Goal: Book appointment/travel/reservation

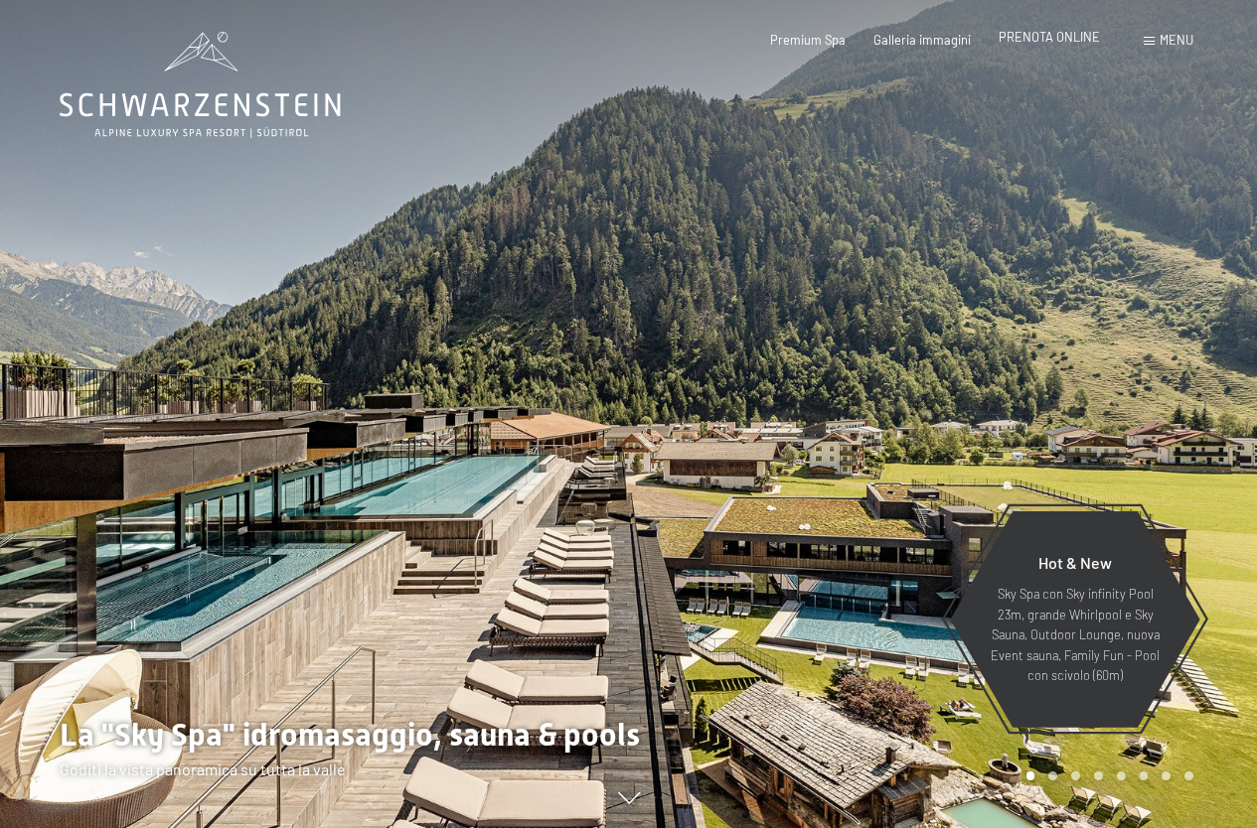
click at [1090, 48] on div "Premium Spa Galleria immagini PRENOTA ONLINE" at bounding box center [920, 41] width 414 height 18
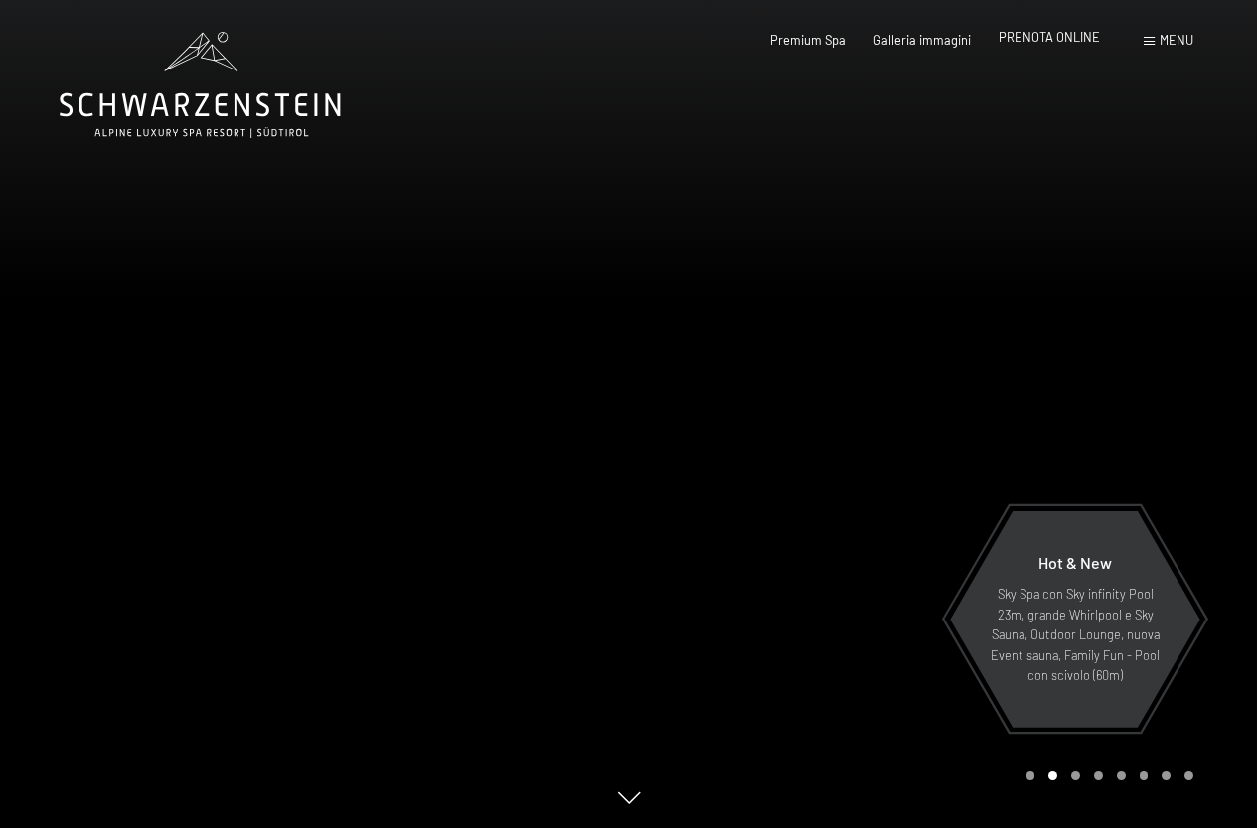
click at [1044, 40] on span "PRENOTA ONLINE" at bounding box center [1048, 37] width 101 height 16
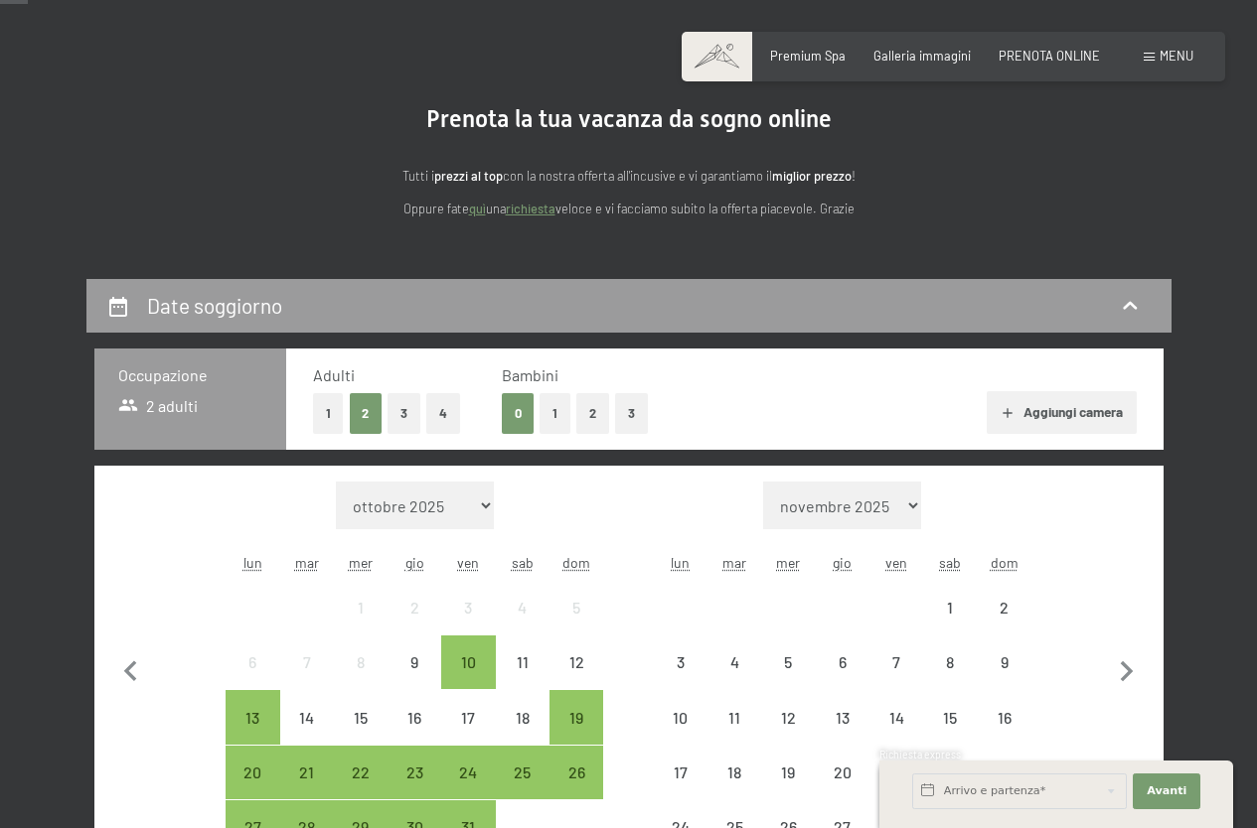
scroll to position [238, 0]
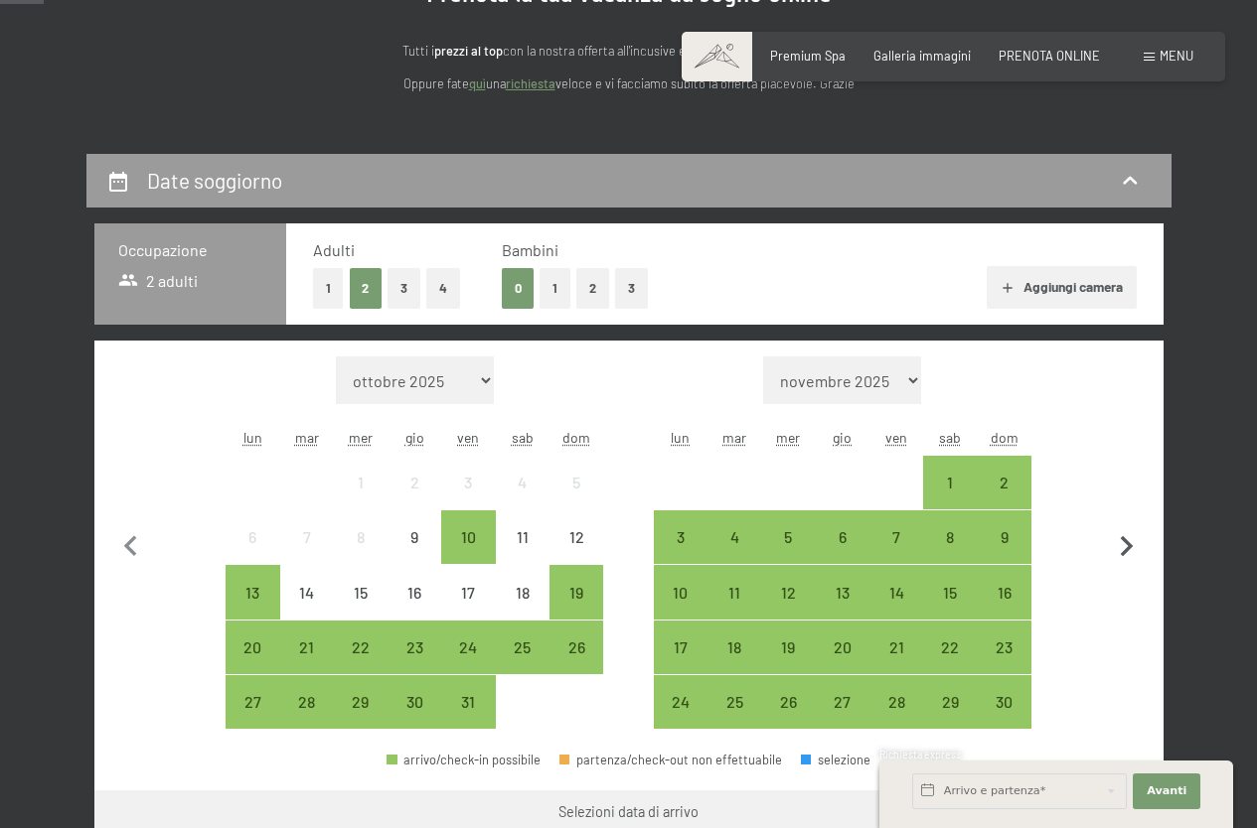
click at [1131, 557] on icon "button" at bounding box center [1127, 547] width 42 height 42
select select "[DATE]"
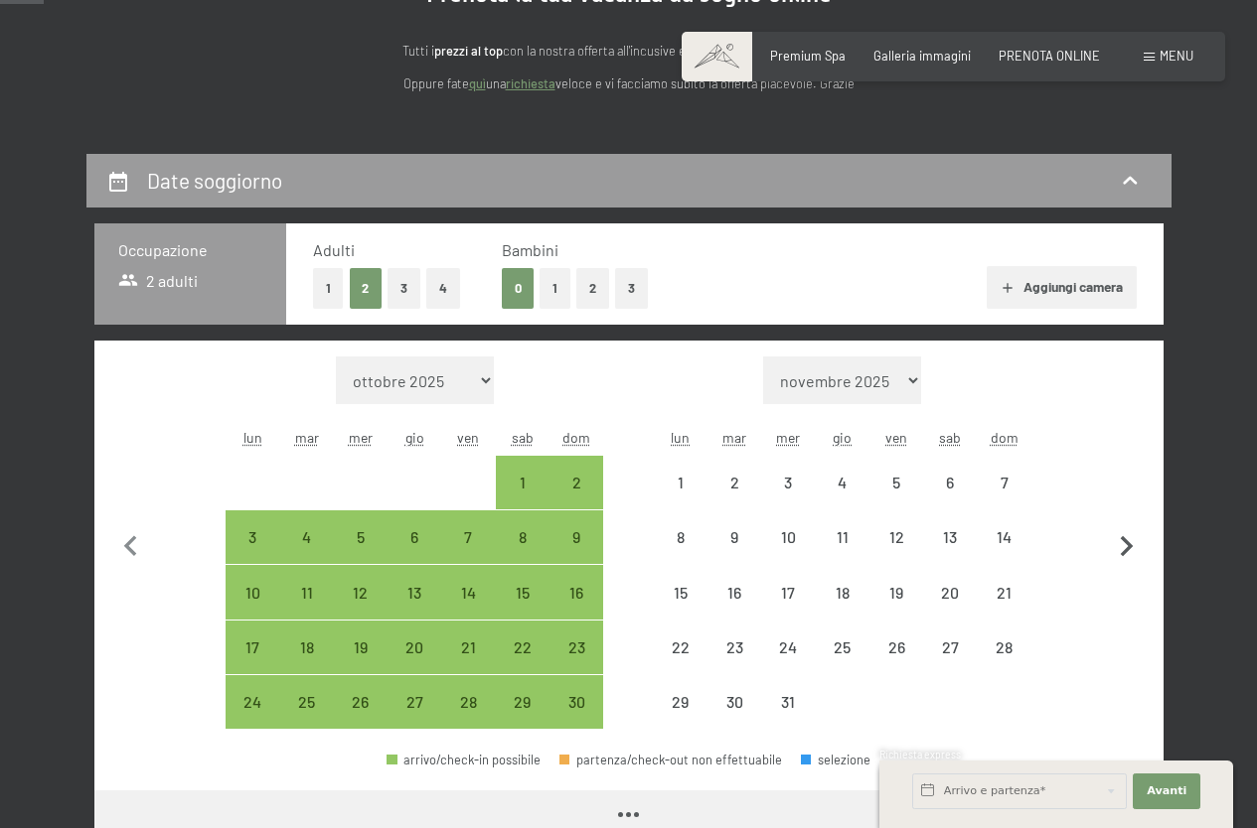
click at [1132, 557] on icon "button" at bounding box center [1127, 547] width 42 height 42
select select "[DATE]"
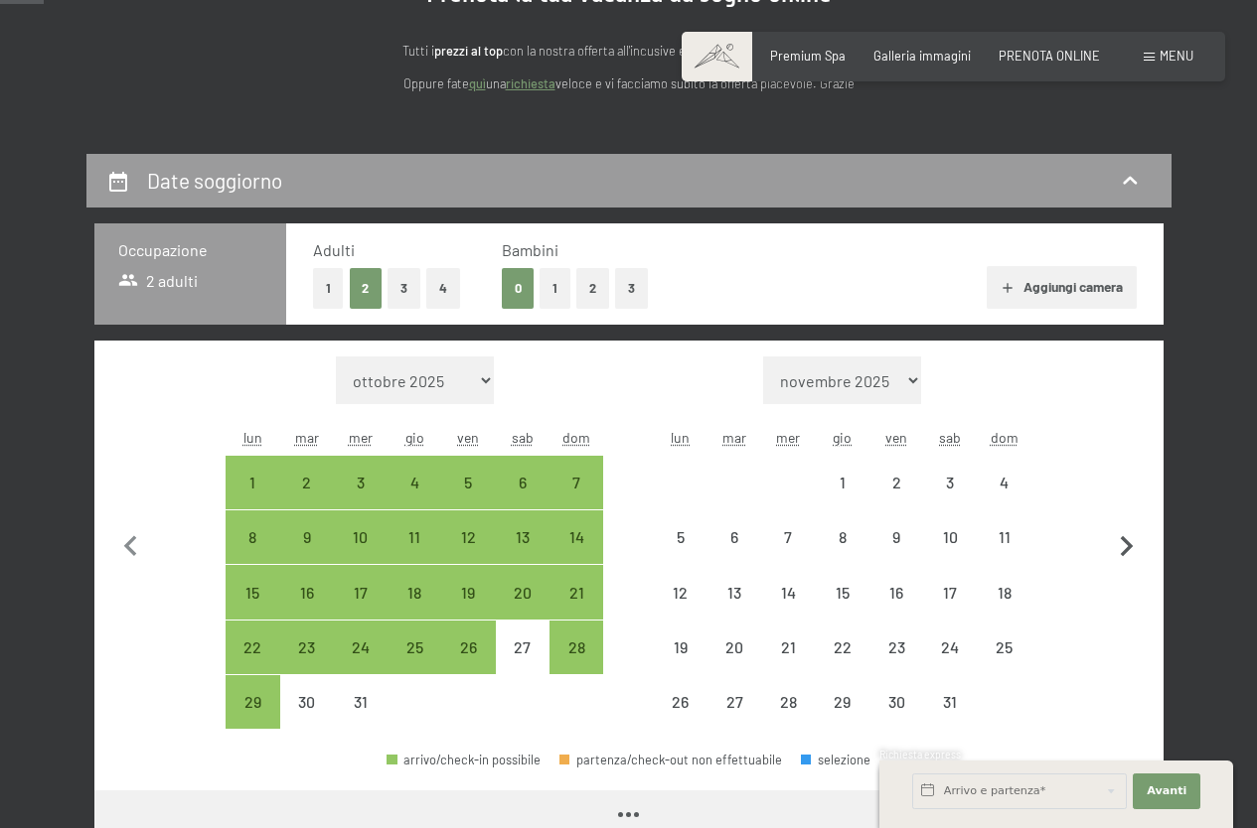
click at [1132, 557] on icon "button" at bounding box center [1127, 547] width 42 height 42
select select "[DATE]"
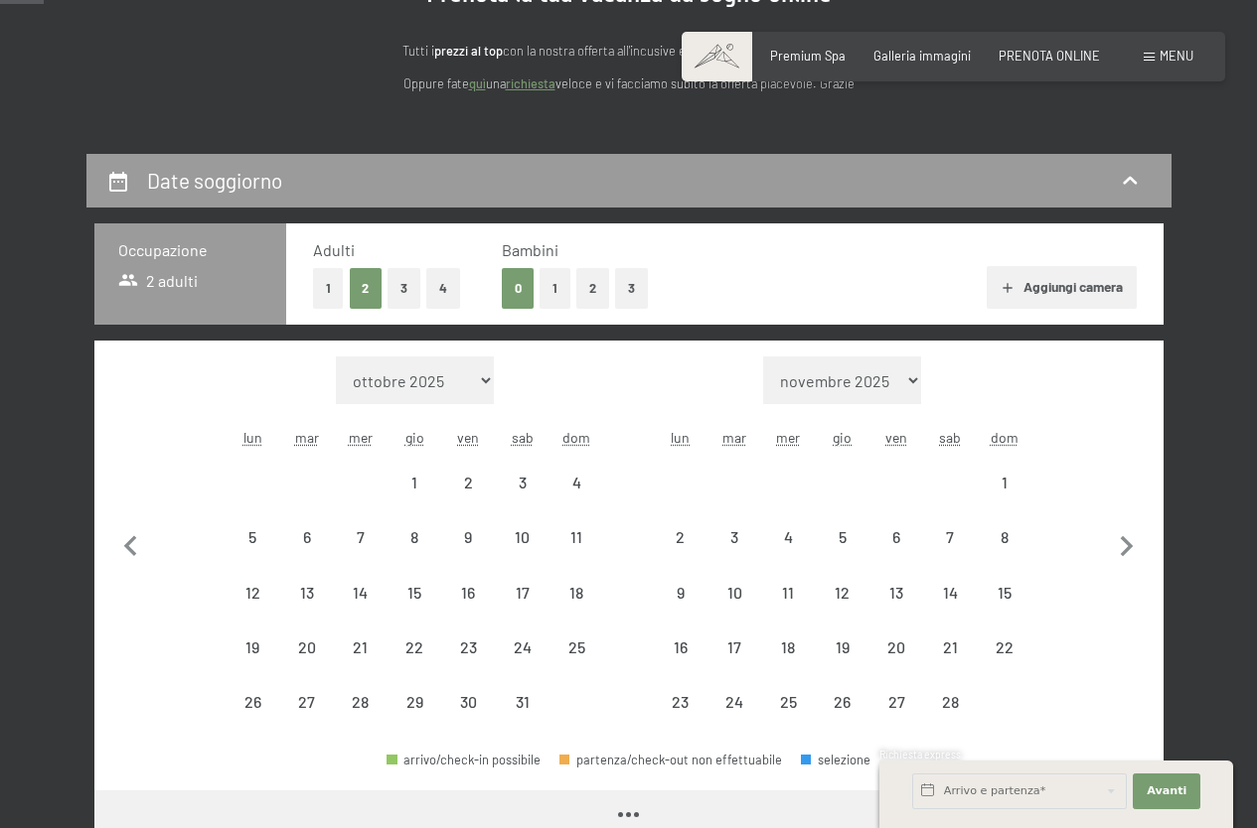
select select "[DATE]"
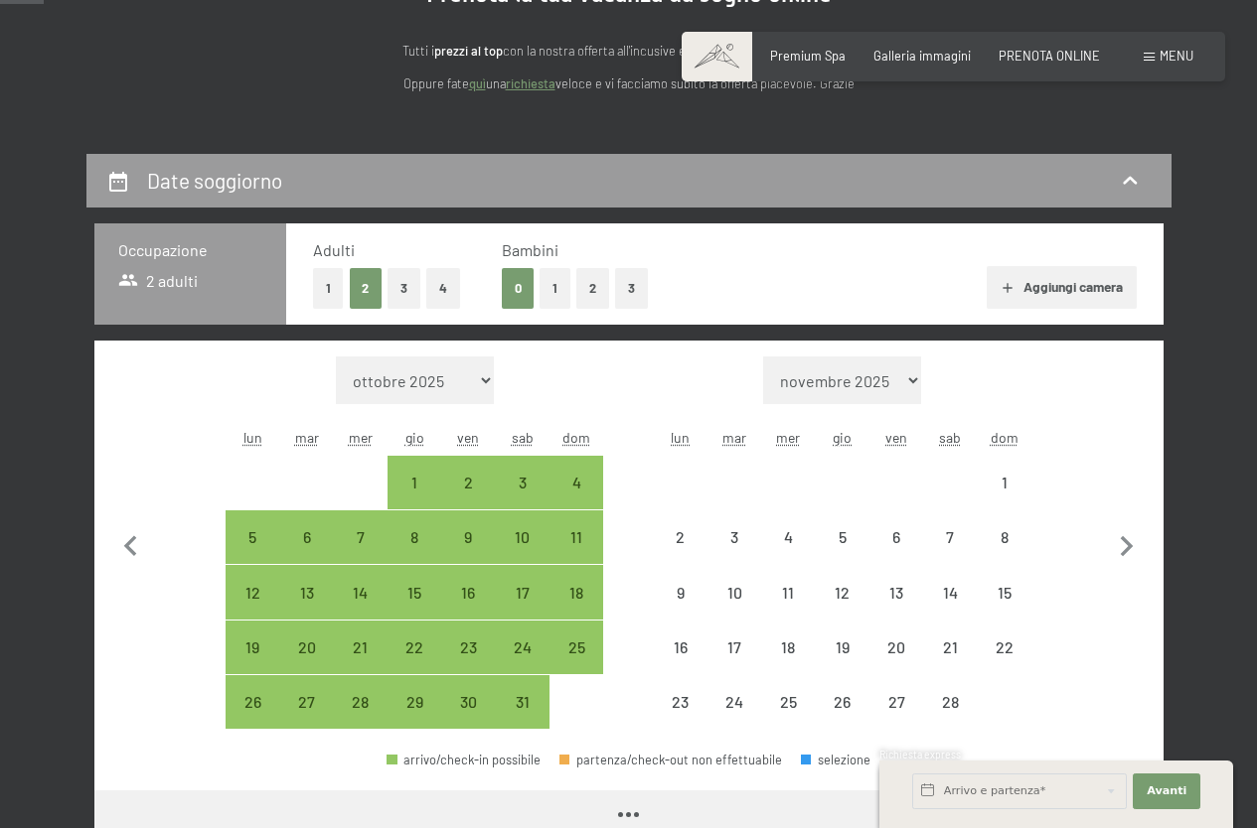
select select "[DATE]"
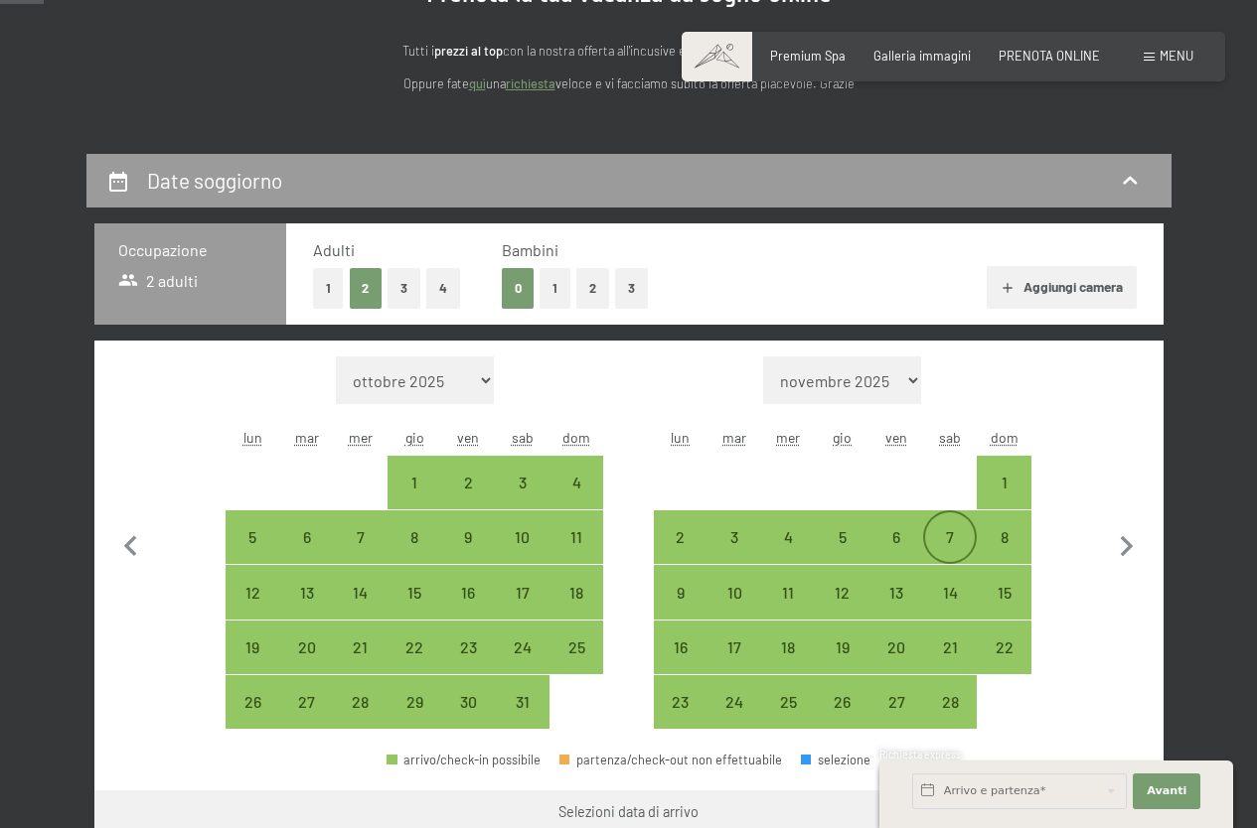
click at [967, 541] on div "7" at bounding box center [950, 554] width 50 height 50
select select "[DATE]"
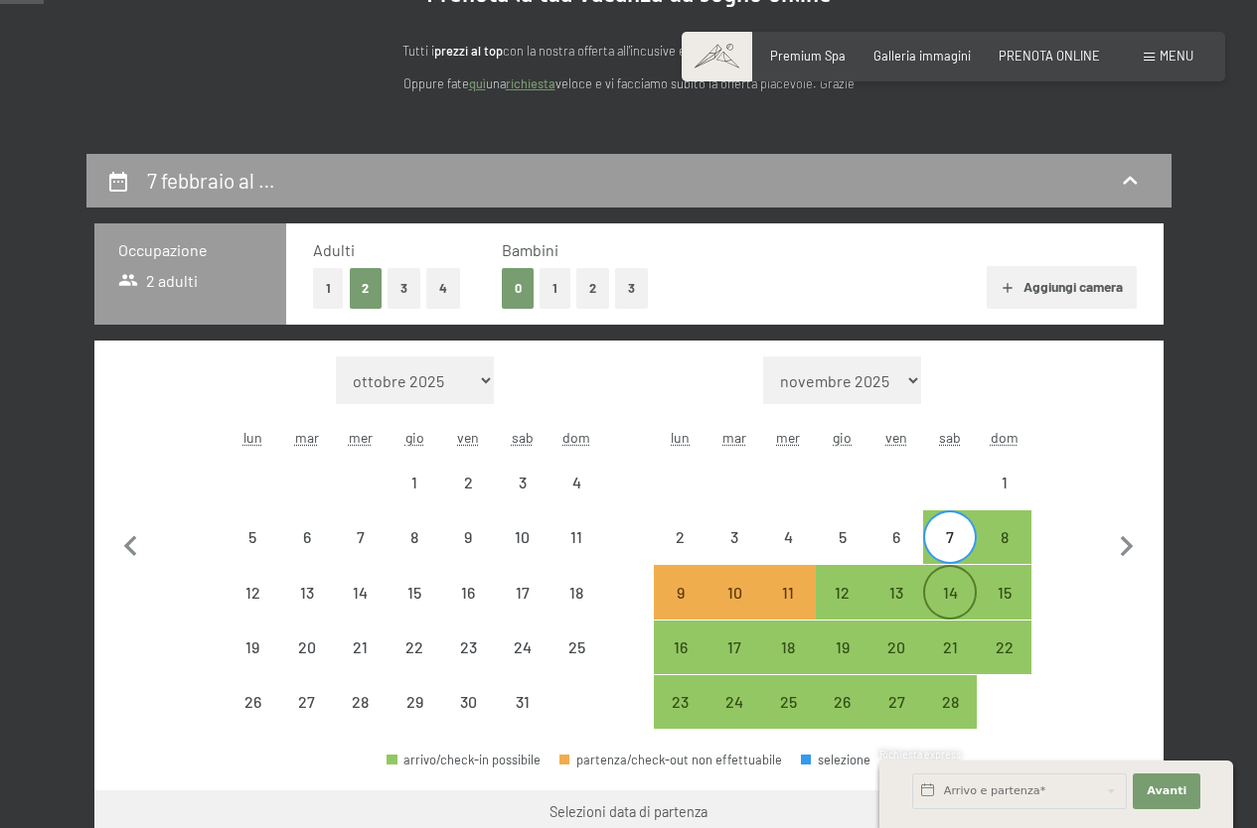
click at [952, 601] on div "14" at bounding box center [950, 610] width 50 height 50
select select "[DATE]"
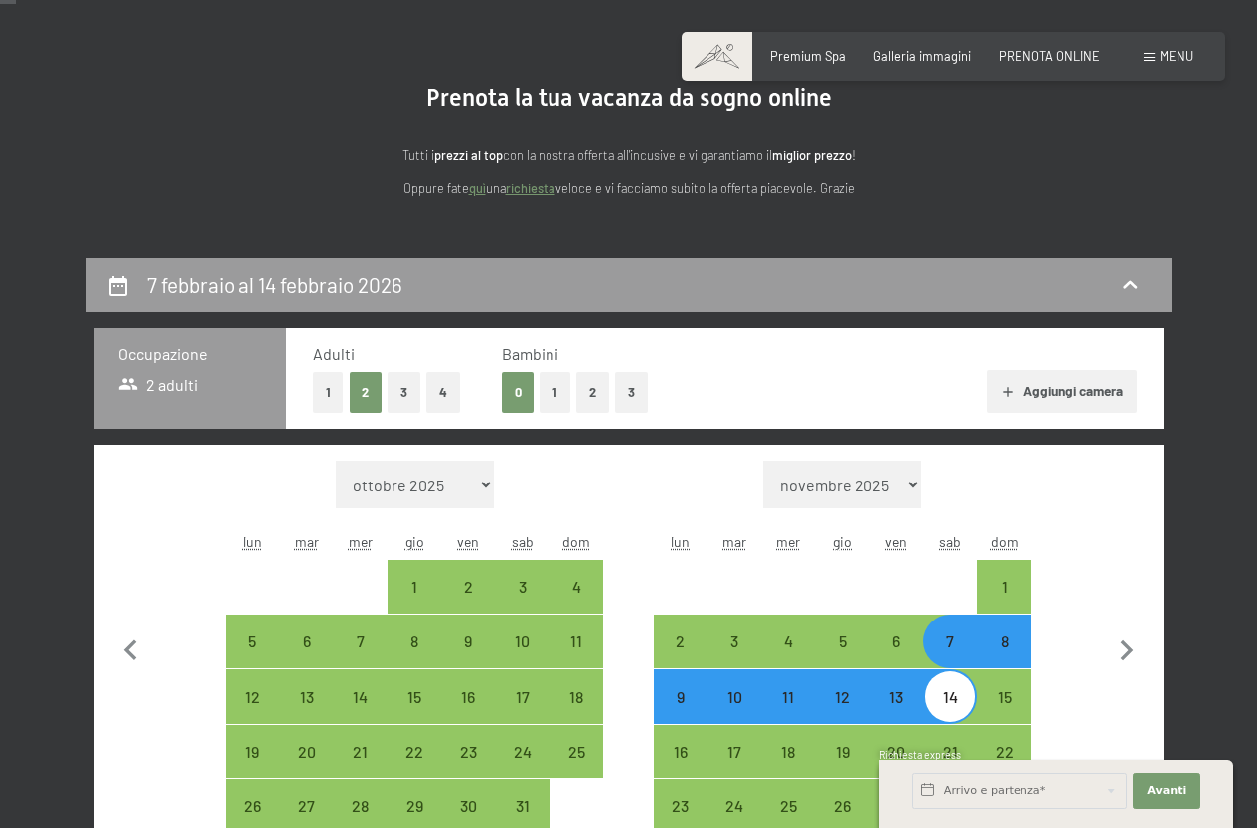
scroll to position [119, 0]
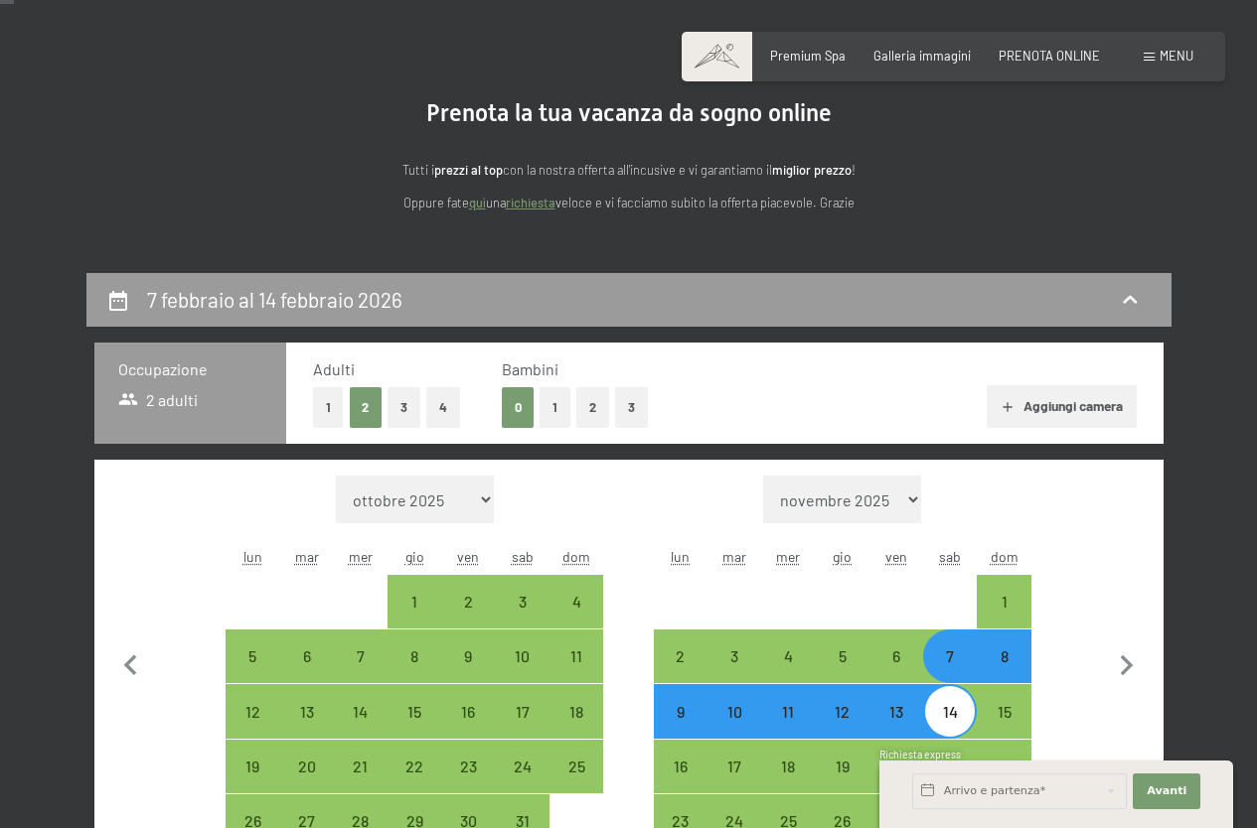
click at [557, 414] on button "1" at bounding box center [554, 407] width 31 height 41
select select "[DATE]"
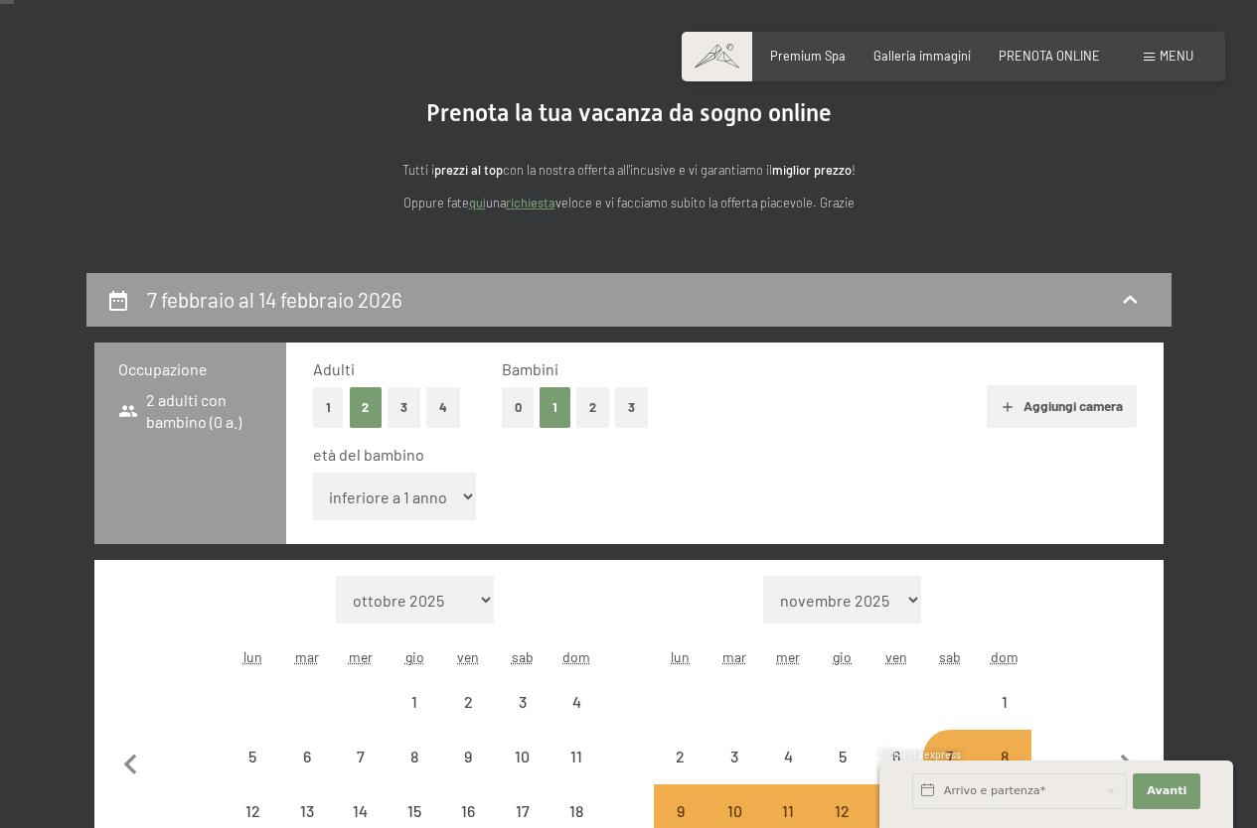
select select "[DATE]"
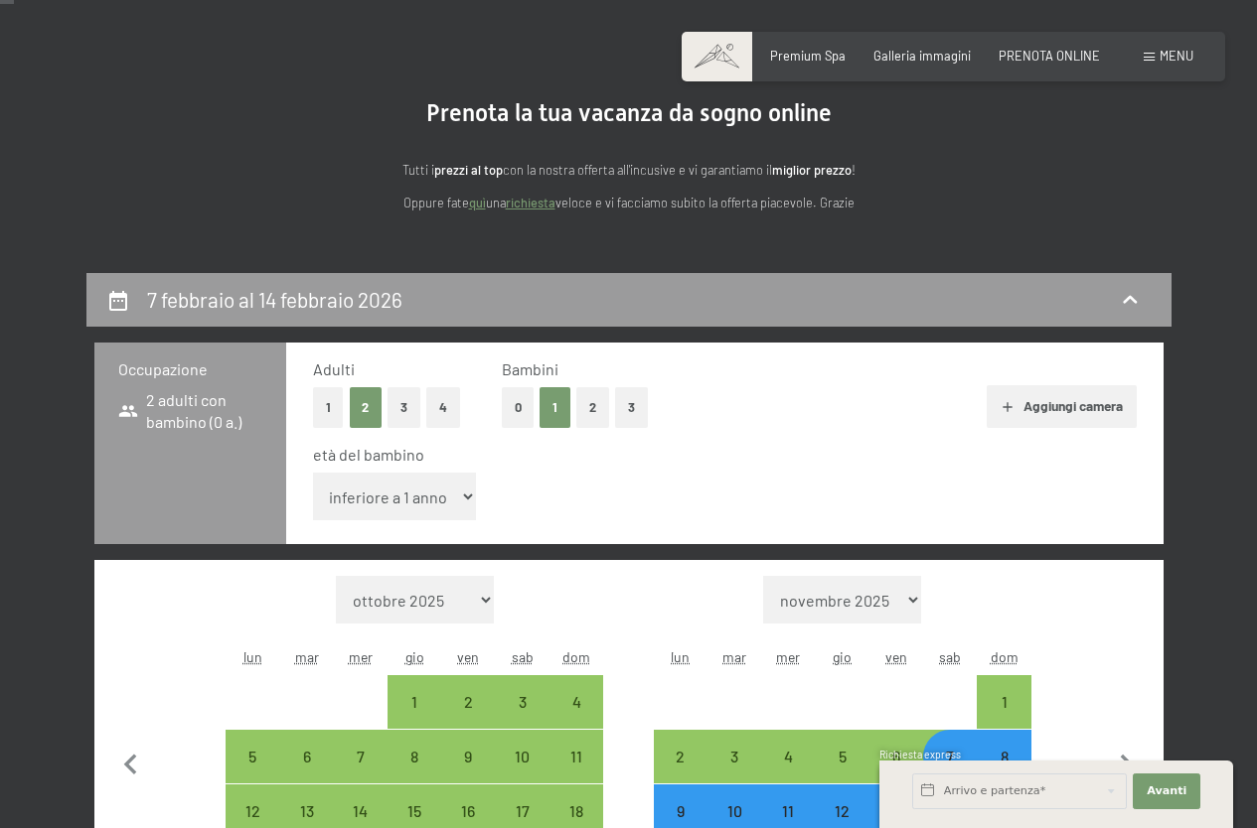
select select "8"
click at [313, 473] on select "inferiore a 1 anno 1 anno 2 anni 3 anni 4 anni 5 anni 6 anni 7 anni 8 anni 9 an…" at bounding box center [395, 497] width 164 height 48
select select "[DATE]"
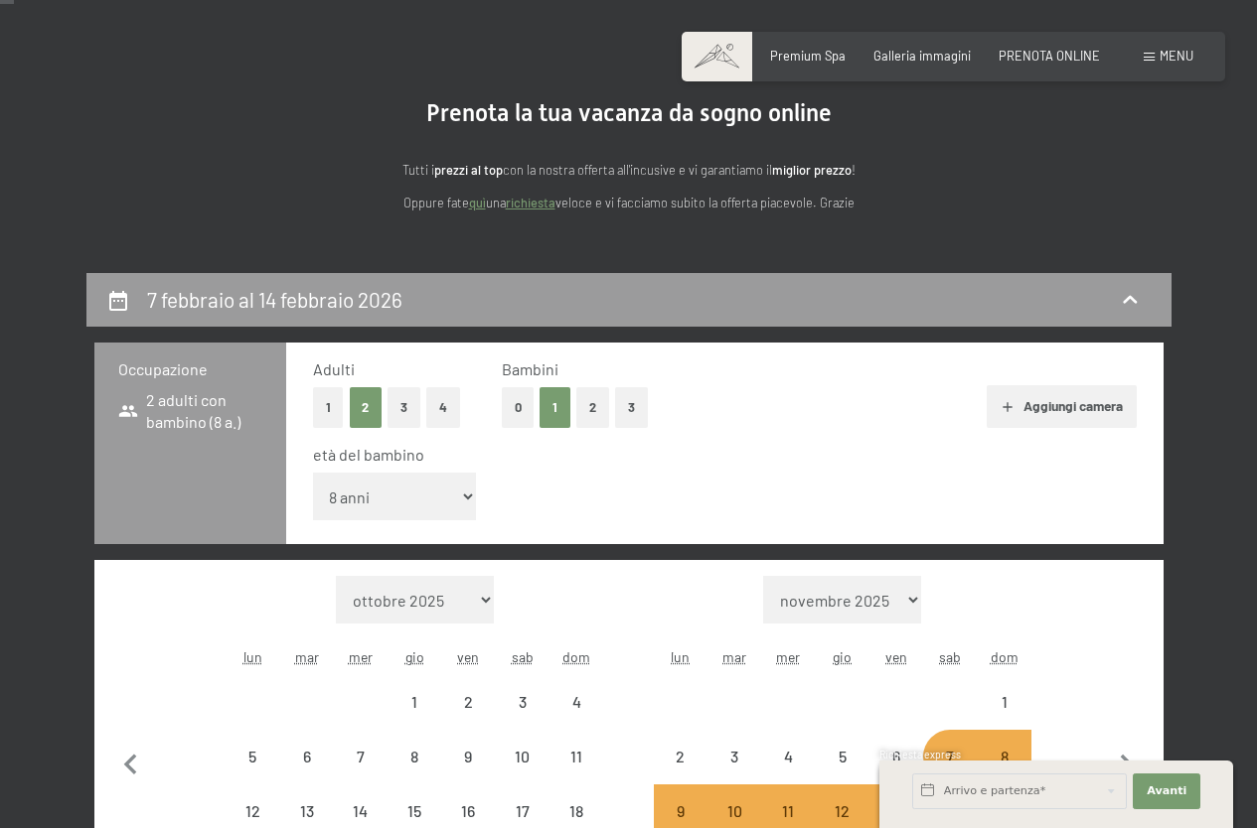
click at [987, 467] on div "età del bambino inferiore a 1 anno 1 anno 2 anni 3 anni 4 anni 5 anni 6 anni 7 …" at bounding box center [724, 486] width 823 height 84
select select "[DATE]"
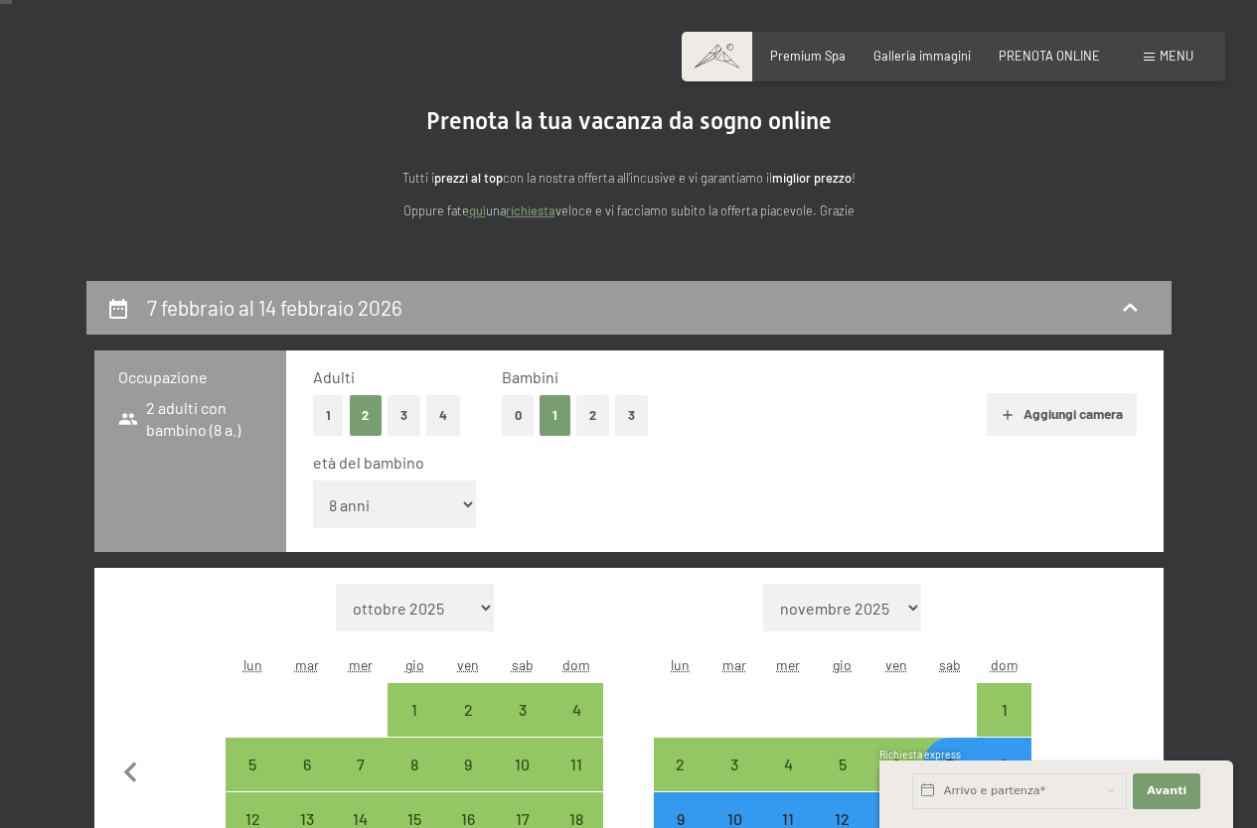
scroll to position [0, 0]
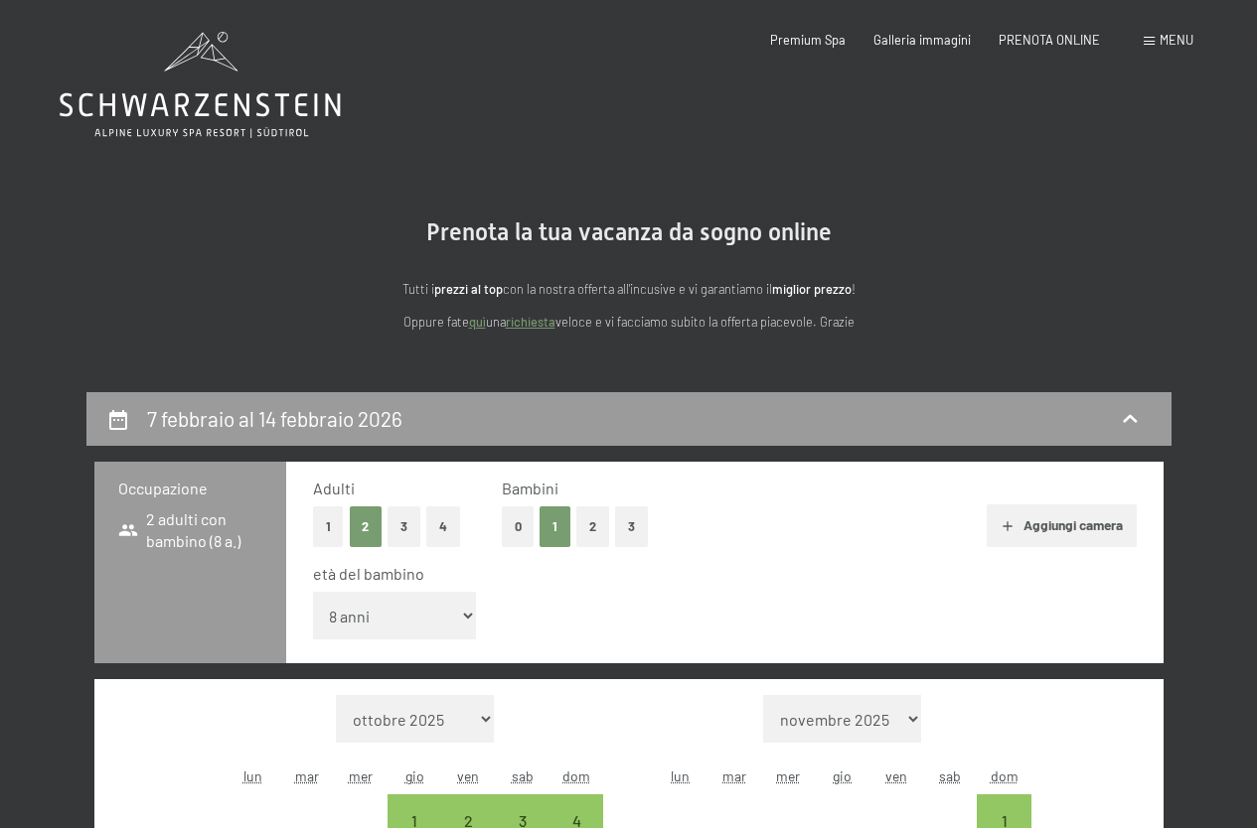
click at [300, 105] on icon at bounding box center [200, 105] width 281 height 24
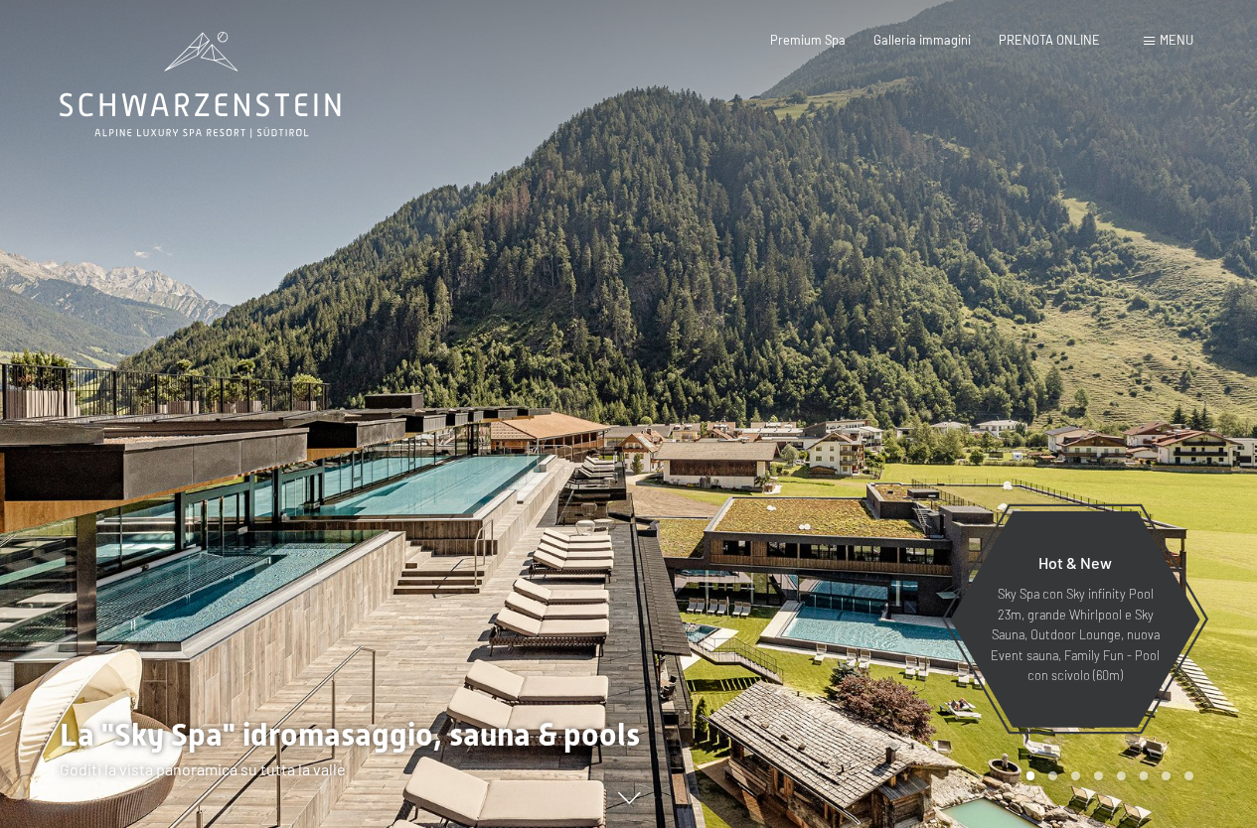
click at [1144, 37] on span at bounding box center [1148, 41] width 11 height 9
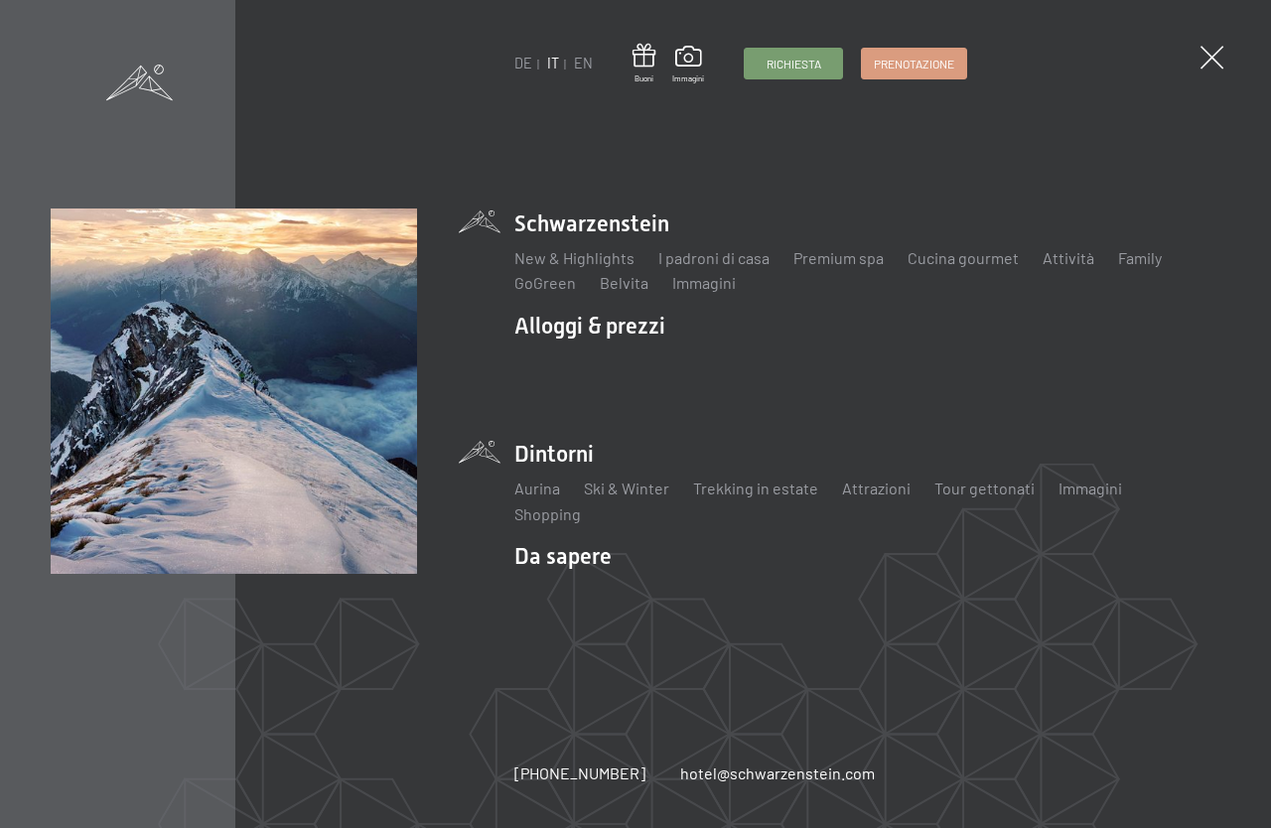
click at [558, 460] on li "Dintorni Aurina Ski & Winter Sci Scuola di sci Trekking in estate Escursioni Bi…" at bounding box center [868, 482] width 706 height 86
click at [535, 493] on link "Aurina" at bounding box center [538, 488] width 46 height 19
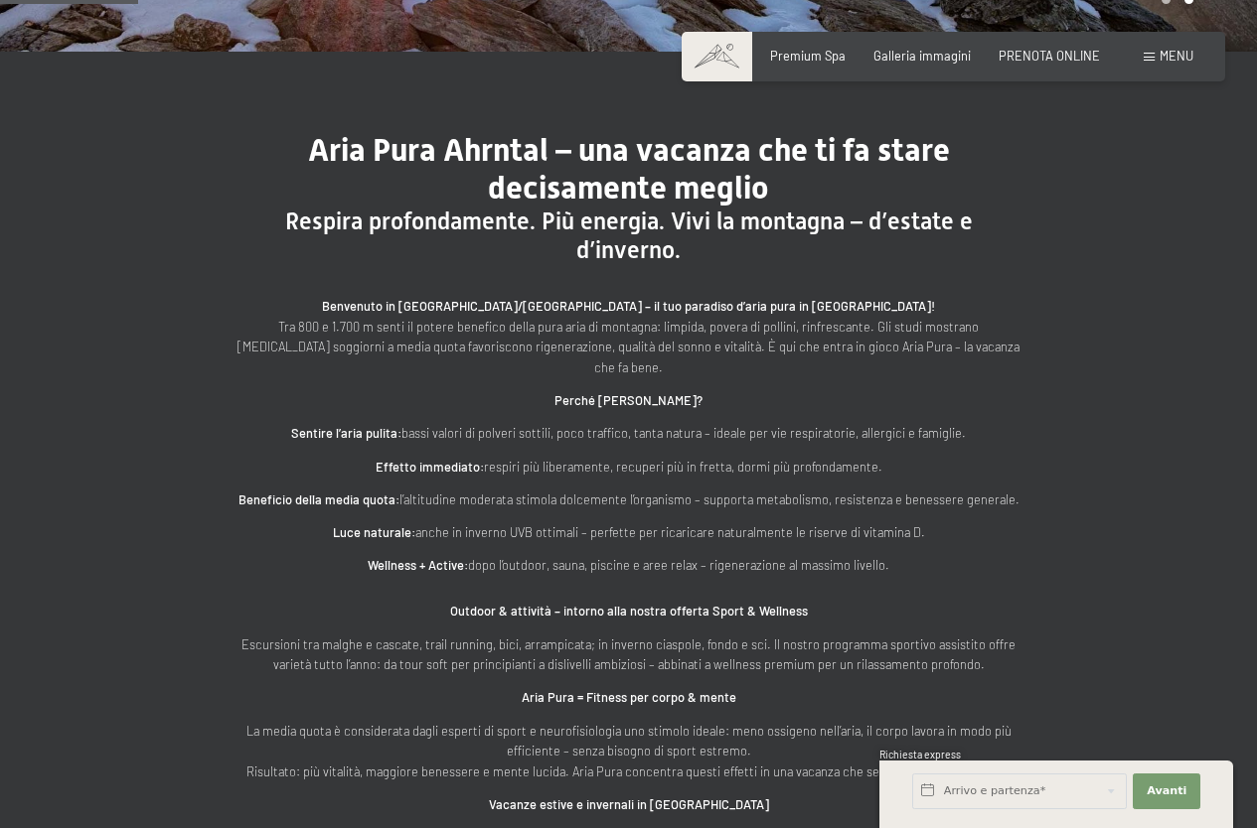
scroll to position [596, 0]
